Goal: Task Accomplishment & Management: Manage account settings

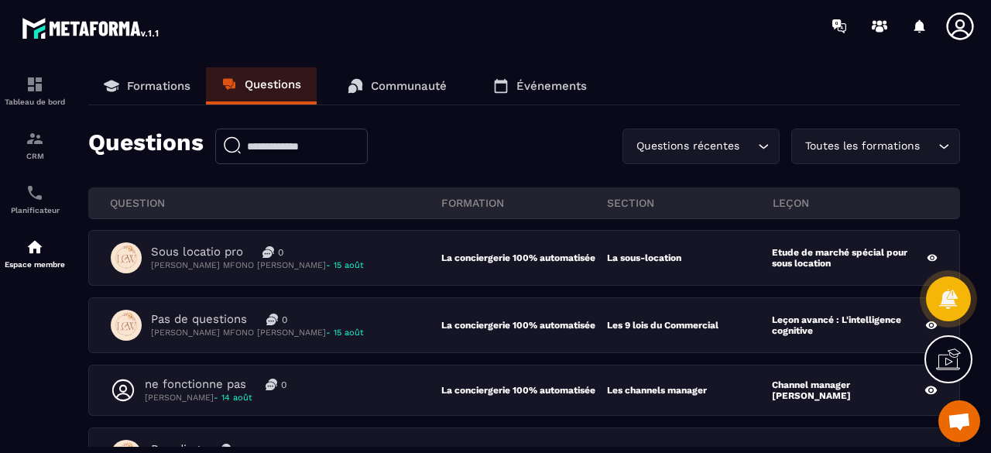
click at [857, 144] on div "Toutes les formations" at bounding box center [868, 146] width 136 height 17
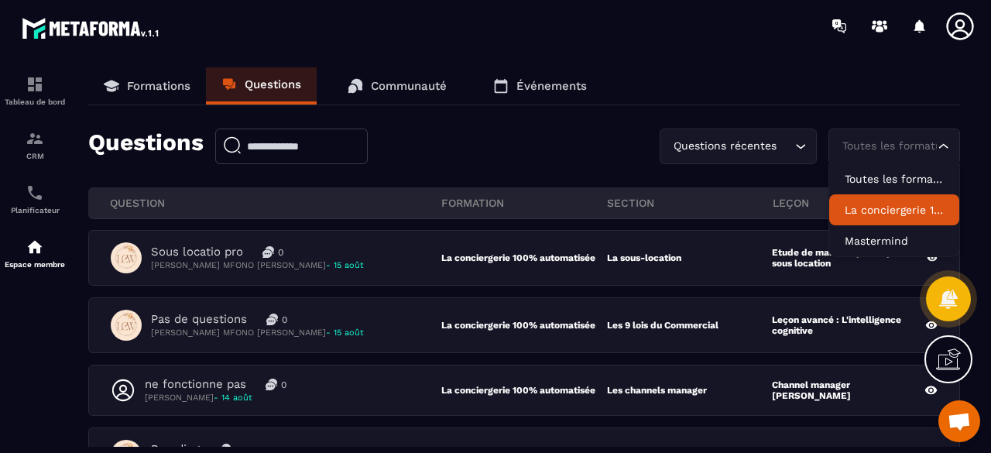
click at [888, 207] on p "La conciergerie 100% automatisée" at bounding box center [894, 209] width 99 height 15
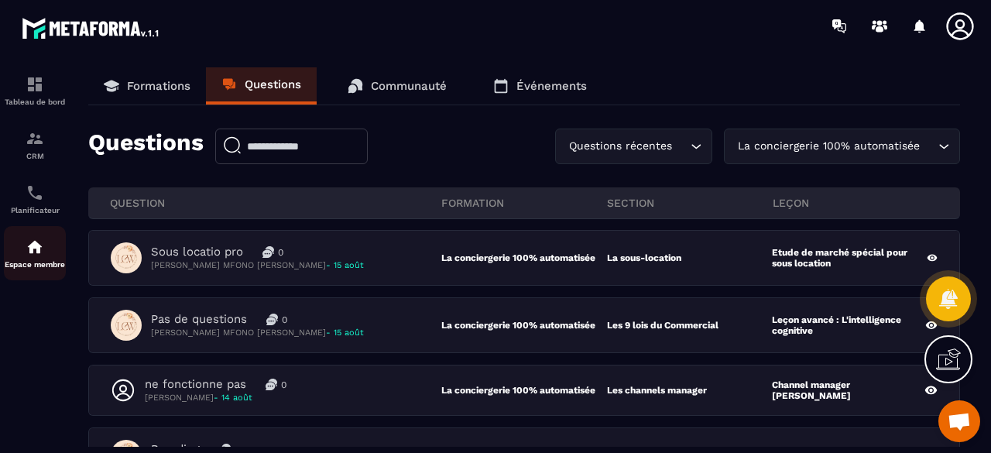
click at [17, 245] on div "Espace membre" at bounding box center [35, 253] width 62 height 31
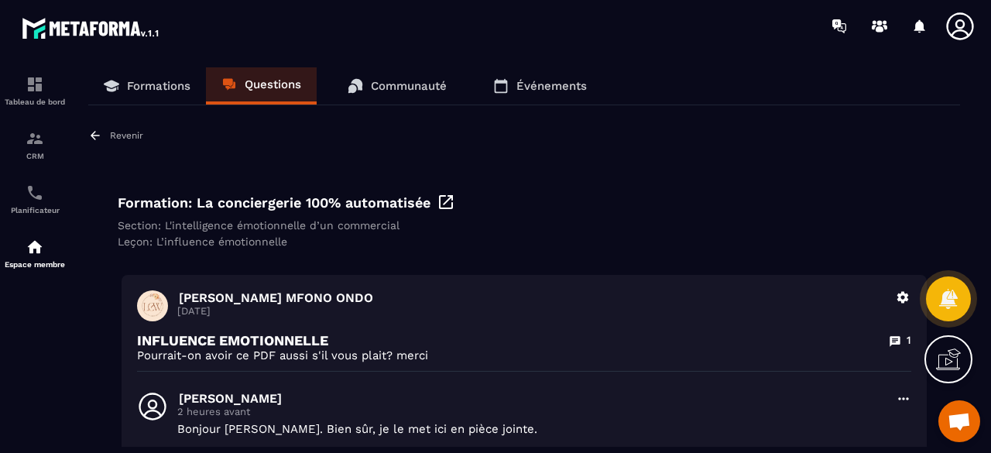
drag, startPoint x: 0, startPoint y: 0, endPoint x: 276, endPoint y: 78, distance: 286.6
click at [276, 78] on p "Questions" at bounding box center [273, 84] width 57 height 14
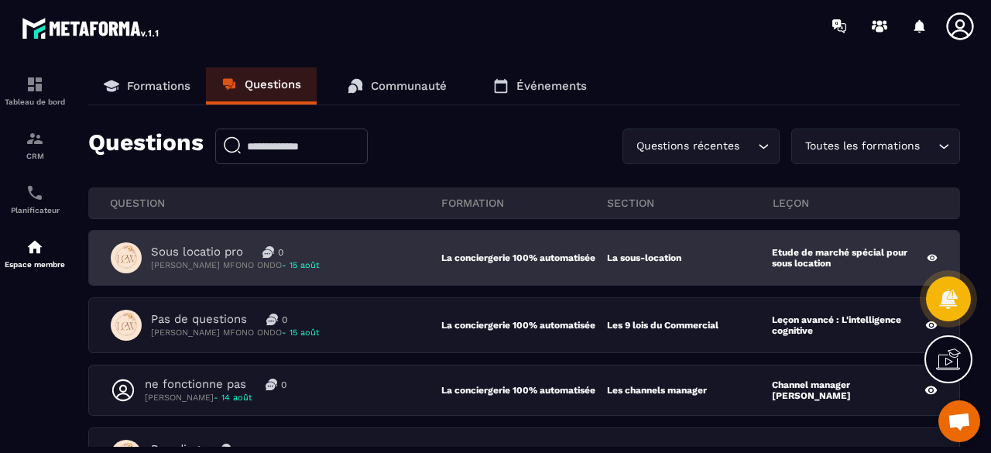
click at [349, 255] on div "Sous locatio pro 0 [PERSON_NAME] MFONO ONDO - [DATE]" at bounding box center [276, 257] width 331 height 31
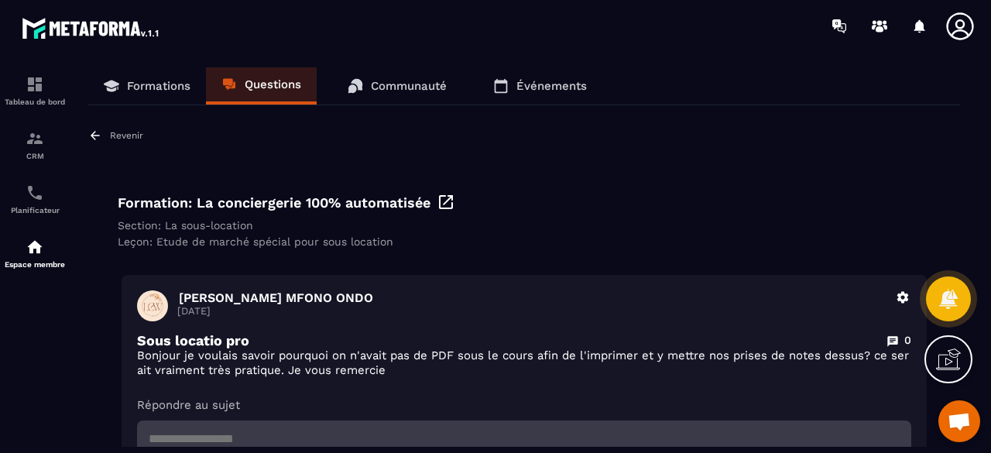
click at [145, 78] on link "Formations" at bounding box center [147, 85] width 118 height 37
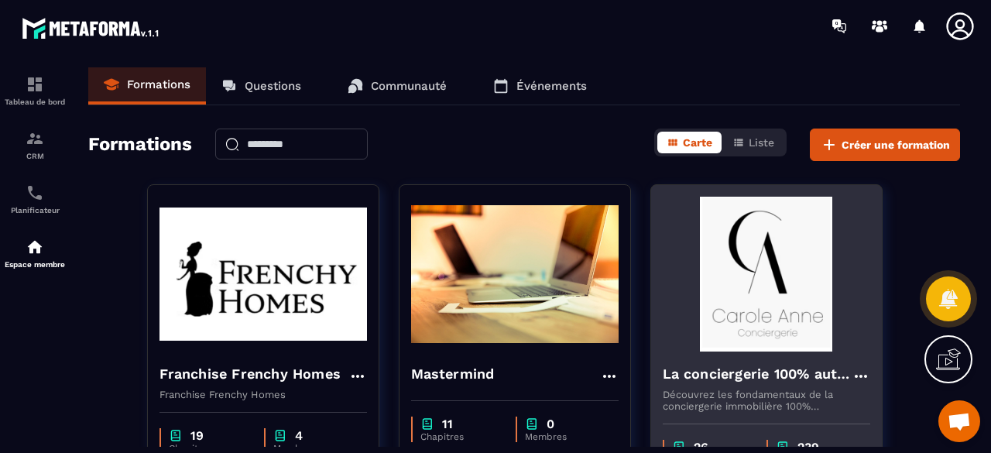
click at [740, 258] on img at bounding box center [767, 274] width 208 height 155
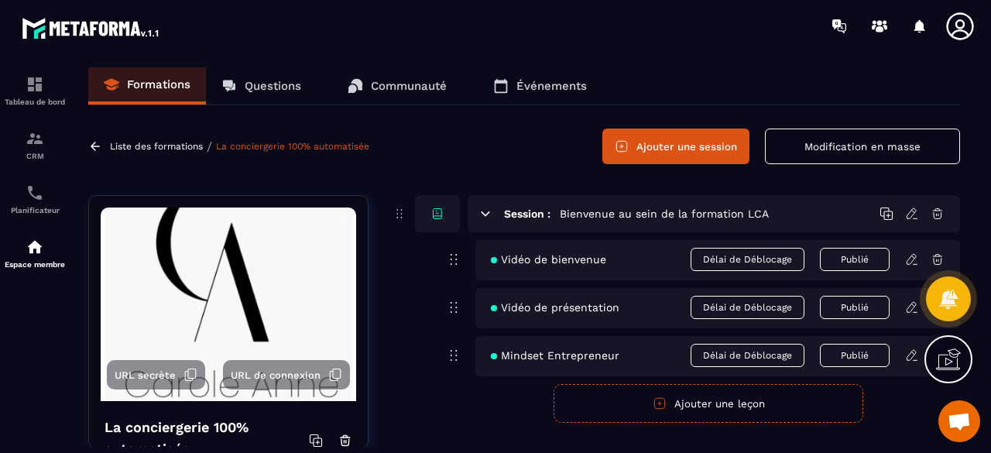
click at [273, 88] on p "Questions" at bounding box center [273, 86] width 57 height 14
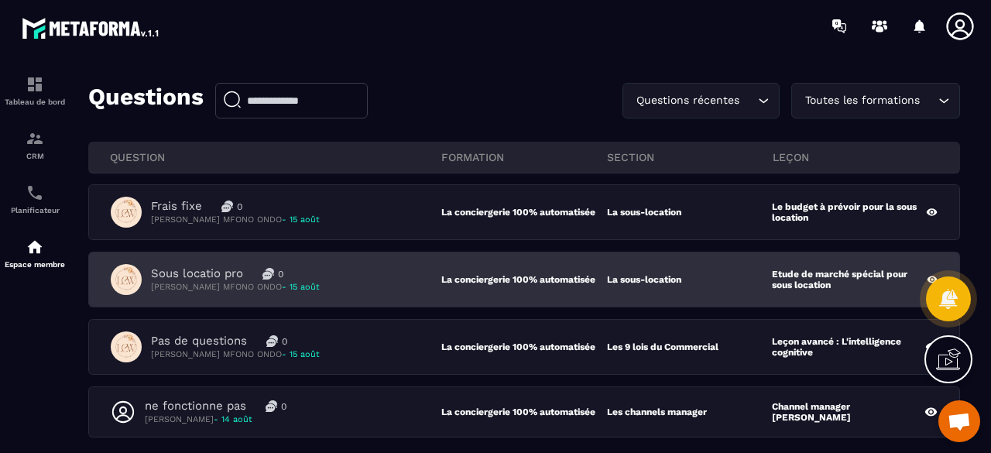
scroll to position [77, 0]
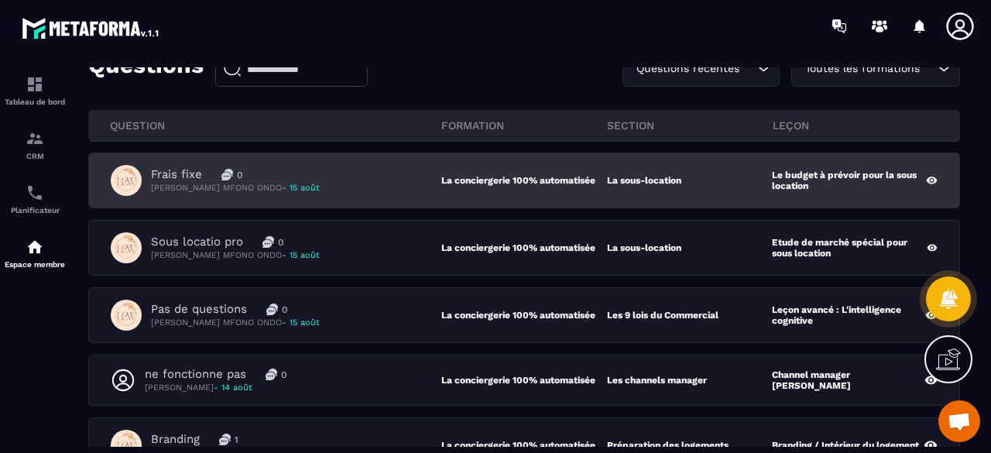
click at [336, 190] on div "Frais fixe 0 [PERSON_NAME] MFONO ONDO - [DATE]" at bounding box center [276, 180] width 331 height 31
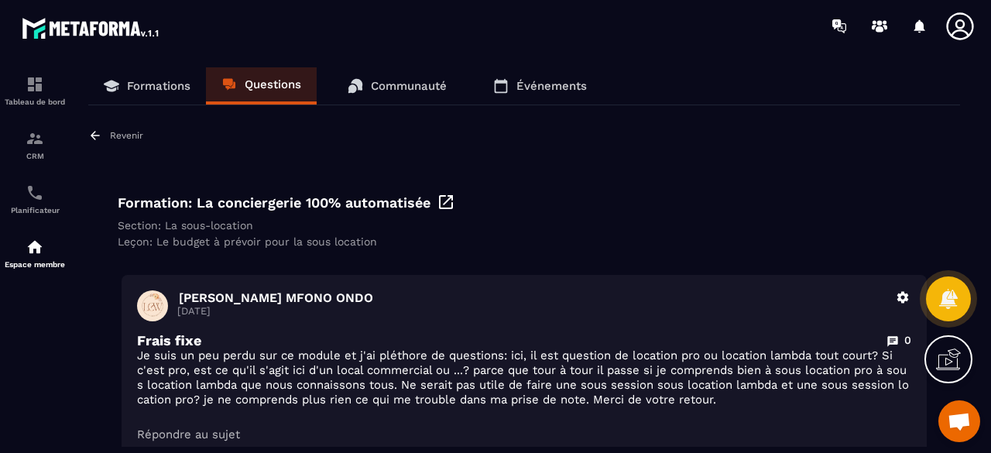
click at [451, 208] on icon at bounding box center [446, 202] width 14 height 14
click at [276, 101] on link "Questions" at bounding box center [261, 85] width 111 height 37
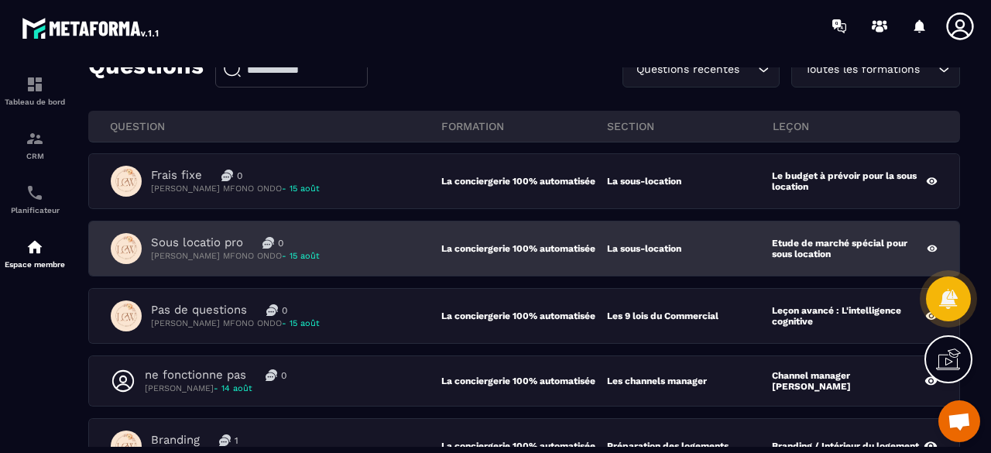
scroll to position [77, 0]
click at [359, 242] on div "Sous locatio pro 0 [PERSON_NAME] MFONO ONDO - [DATE]" at bounding box center [276, 247] width 331 height 31
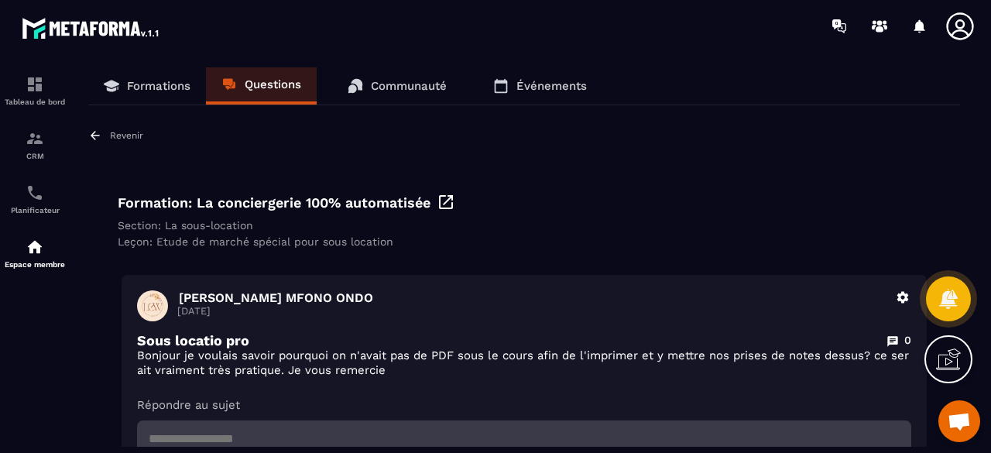
click at [277, 84] on p "Questions" at bounding box center [273, 84] width 57 height 14
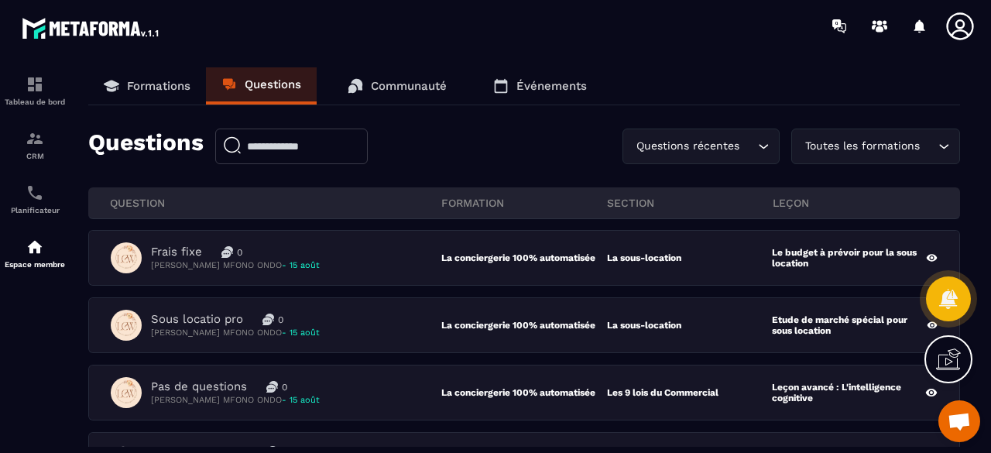
click at [280, 67] on link "Questions" at bounding box center [261, 85] width 111 height 37
click at [280, 91] on link "Questions" at bounding box center [261, 85] width 111 height 37
